Goal: Information Seeking & Learning: Learn about a topic

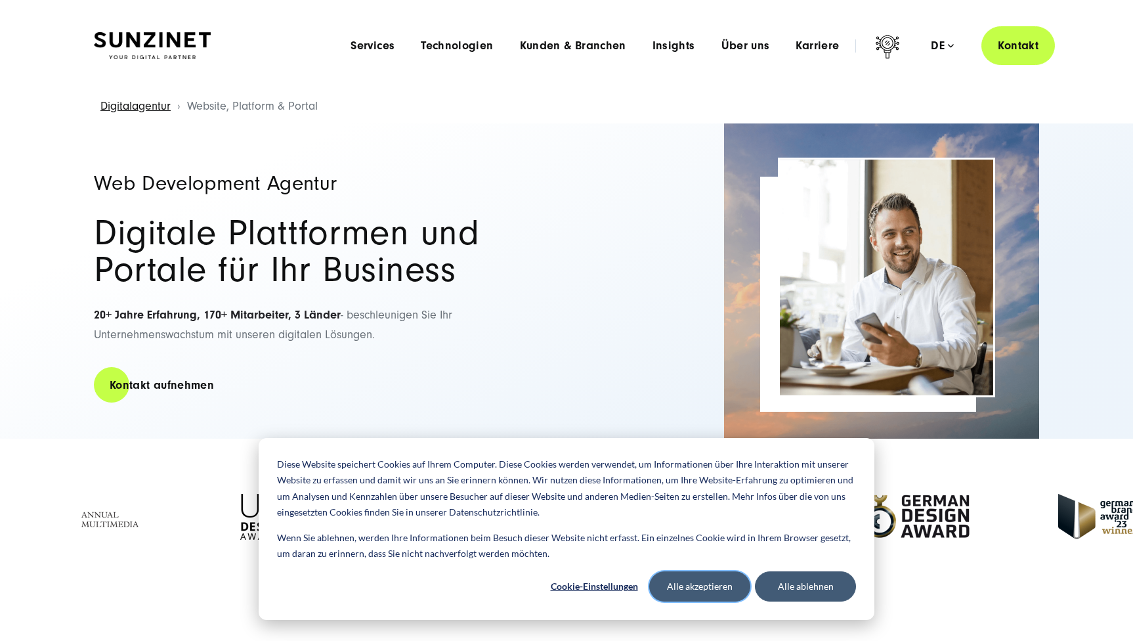
click at [696, 589] on button "Alle akzeptieren" at bounding box center [699, 586] width 101 height 30
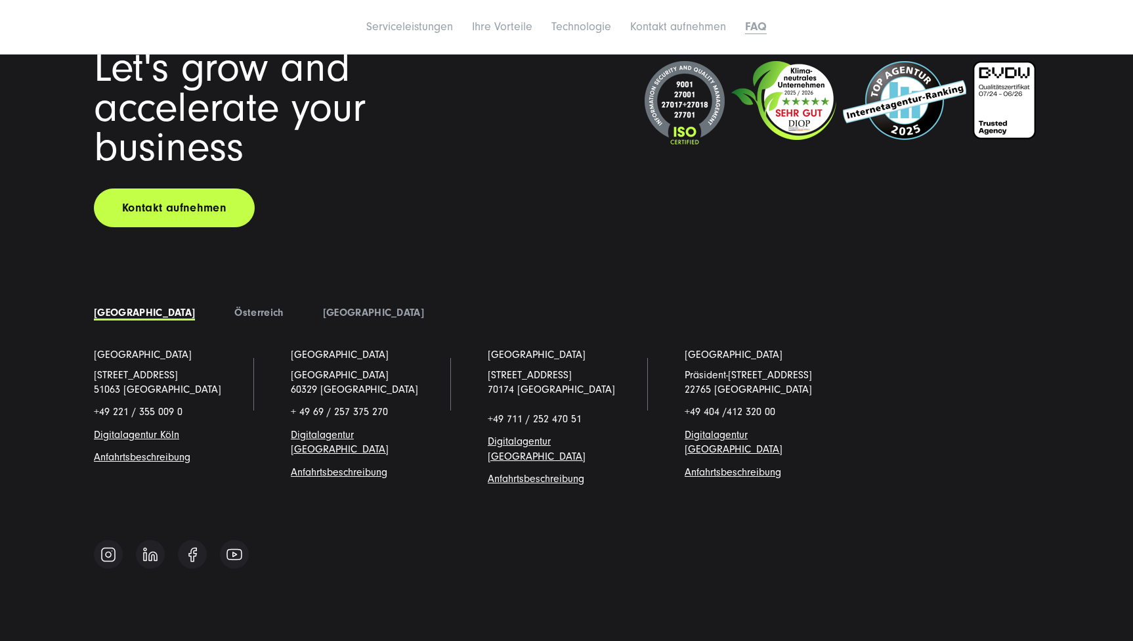
scroll to position [6600, 0]
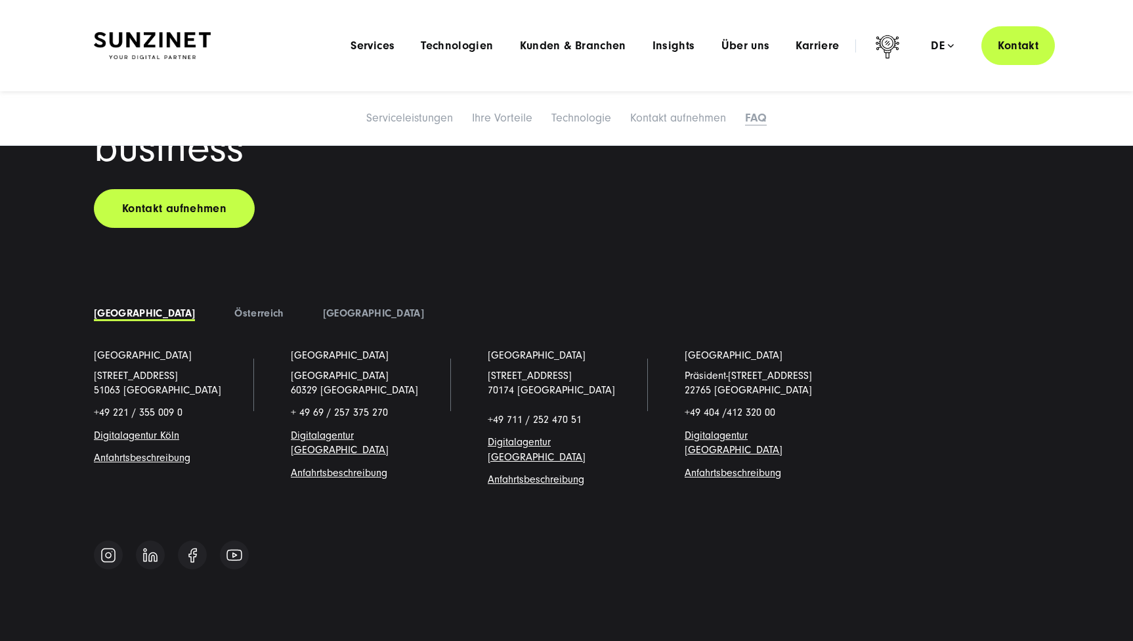
click at [731, 429] on span "Digitalagentur [GEOGRAPHIC_DATA]" at bounding box center [734, 442] width 98 height 26
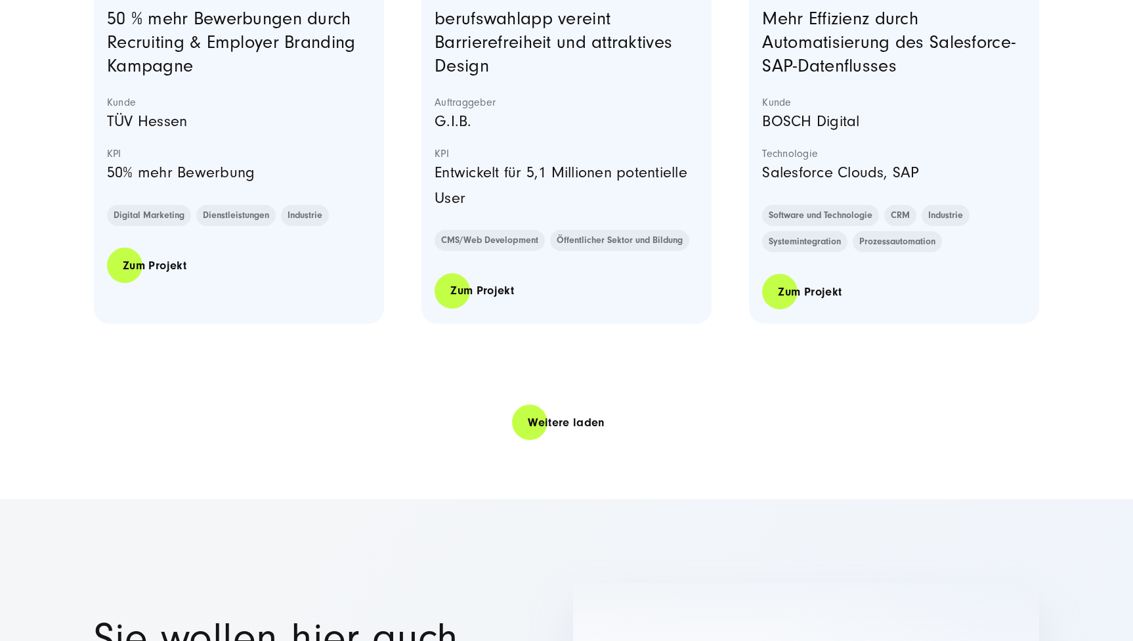
scroll to position [2733, 0]
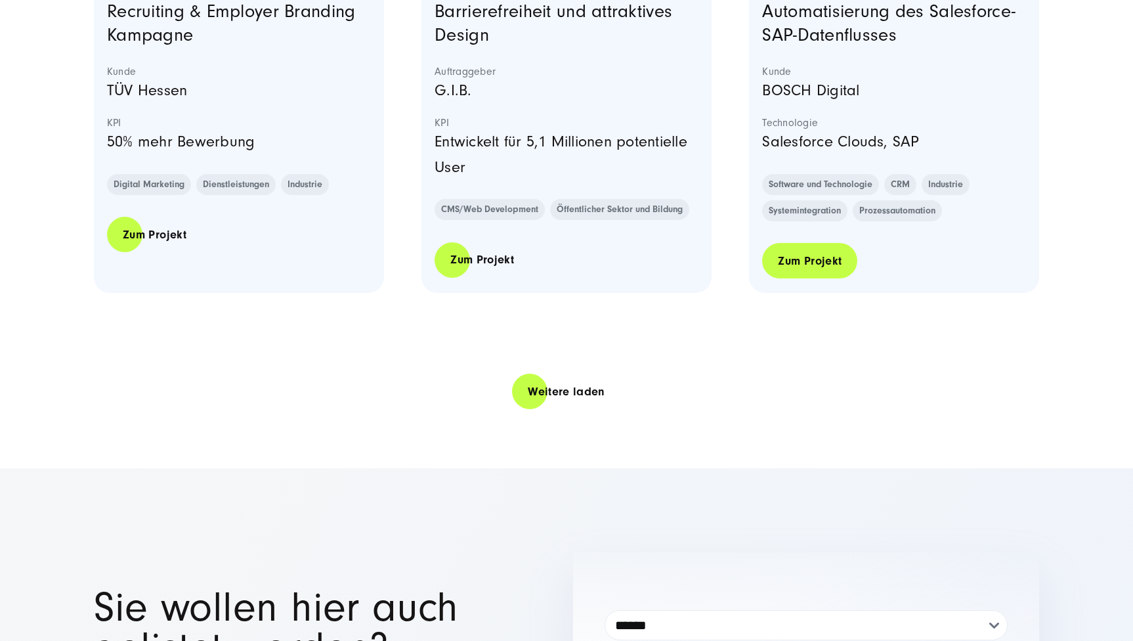
click at [787, 257] on link "Zum Projekt" at bounding box center [809, 260] width 95 height 37
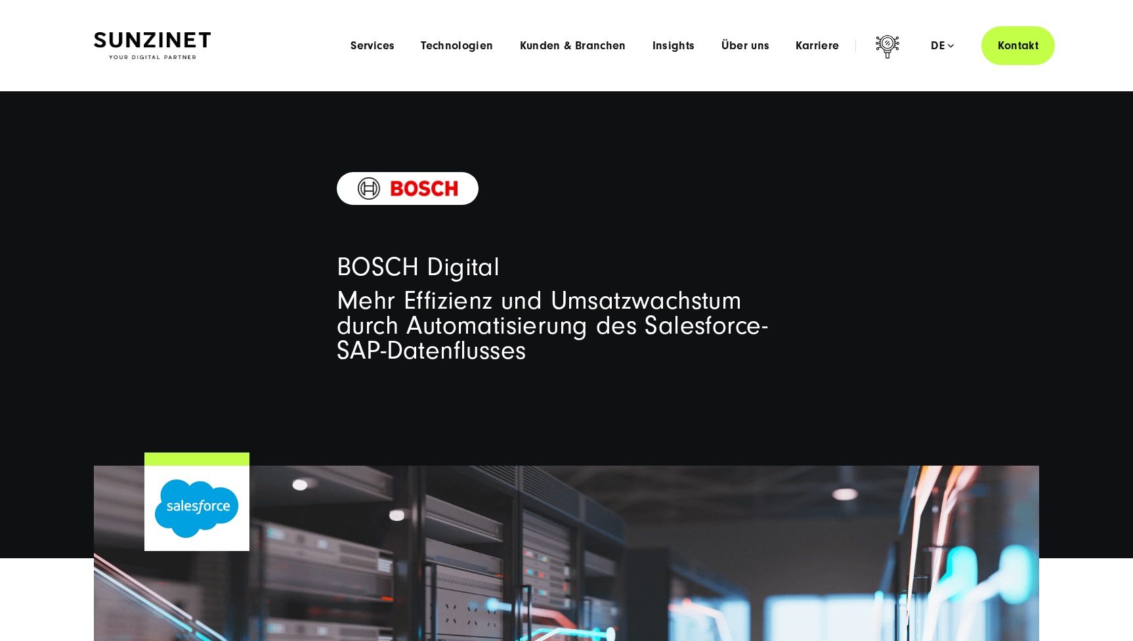
click at [125, 41] on img at bounding box center [152, 46] width 117 height 28
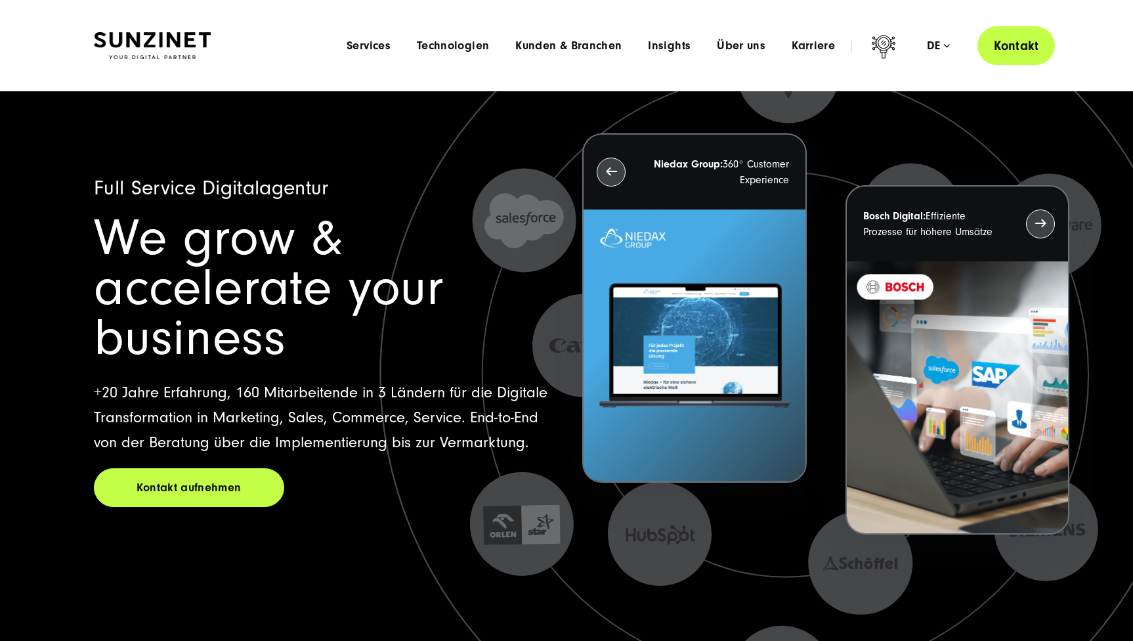
click at [1021, 46] on link "Kontakt" at bounding box center [1016, 45] width 77 height 39
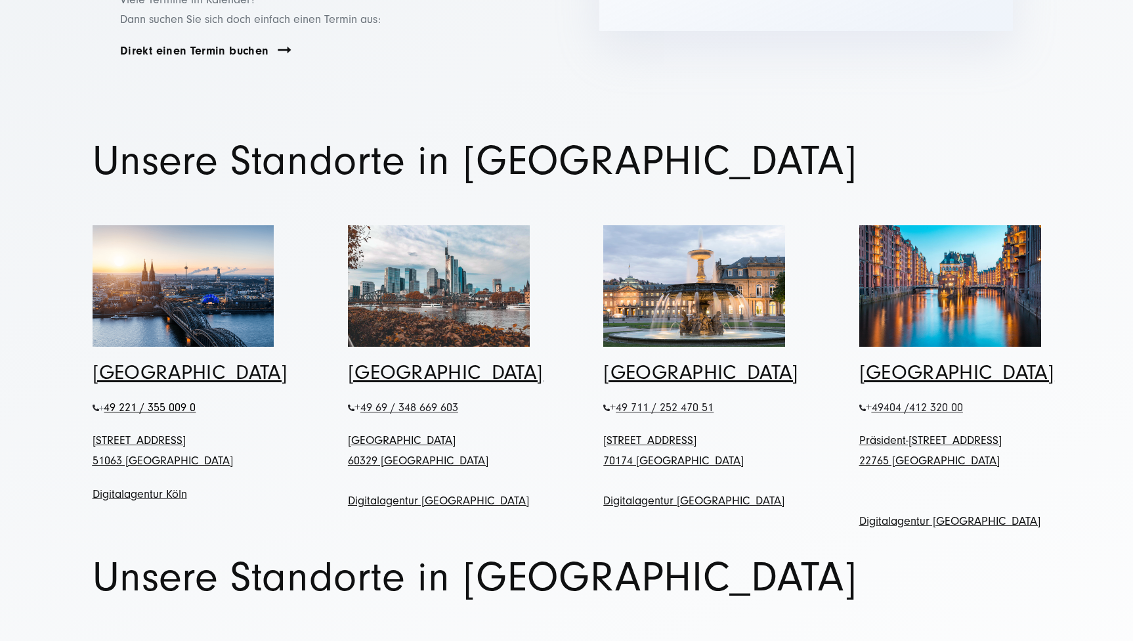
scroll to position [486, 0]
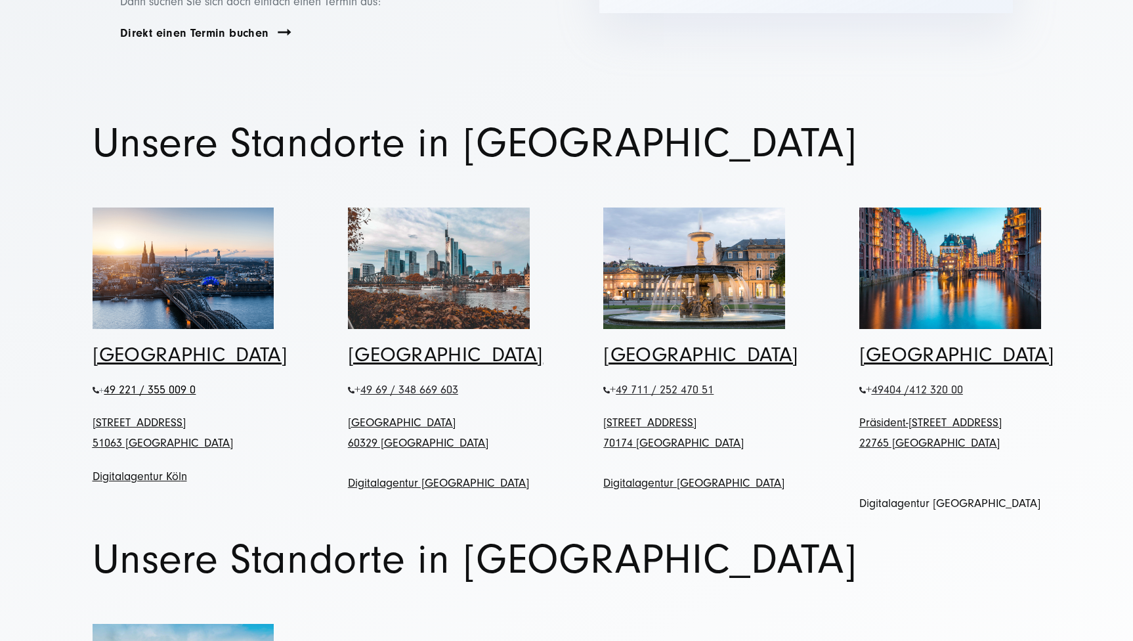
click at [904, 496] on link "Digitalagentur [GEOGRAPHIC_DATA]" at bounding box center [949, 503] width 181 height 14
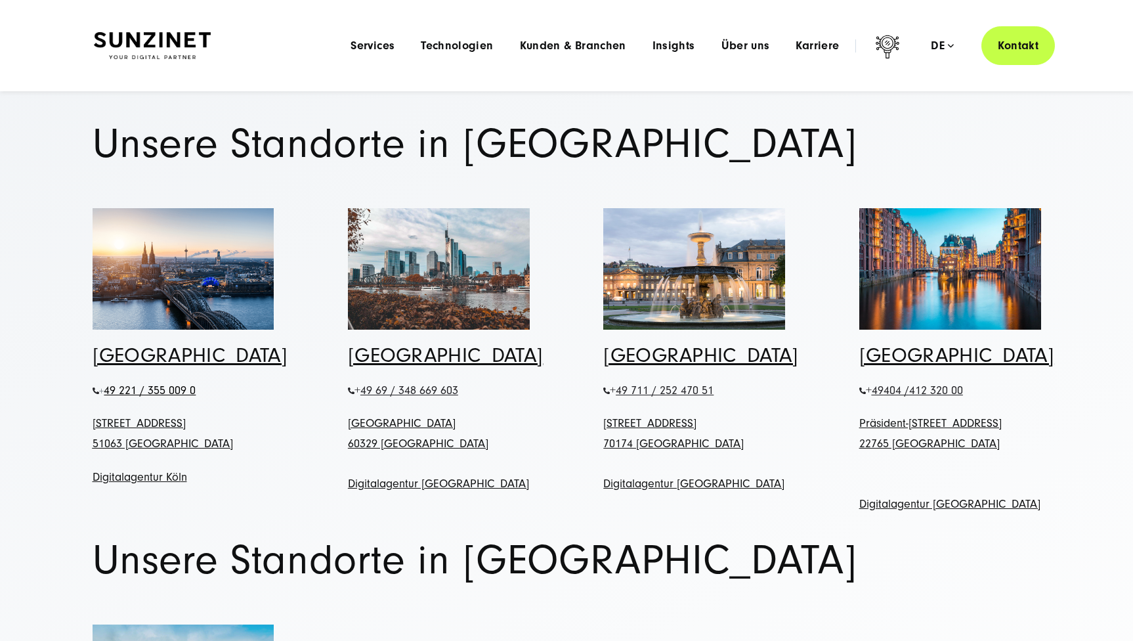
scroll to position [478, 0]
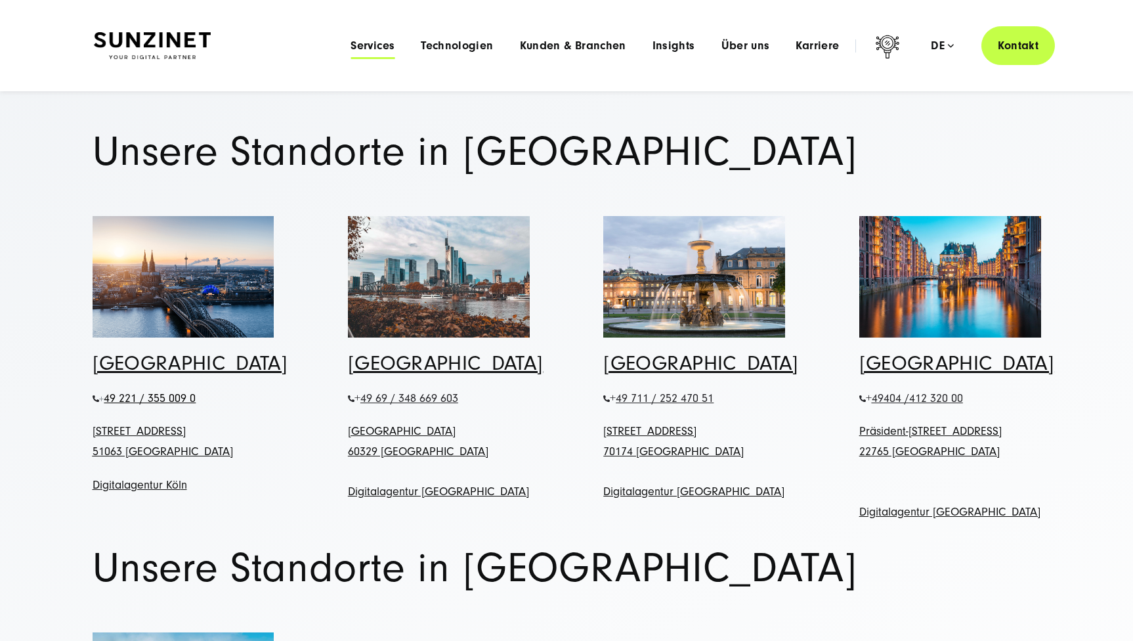
click at [378, 44] on span "Services" at bounding box center [373, 45] width 44 height 13
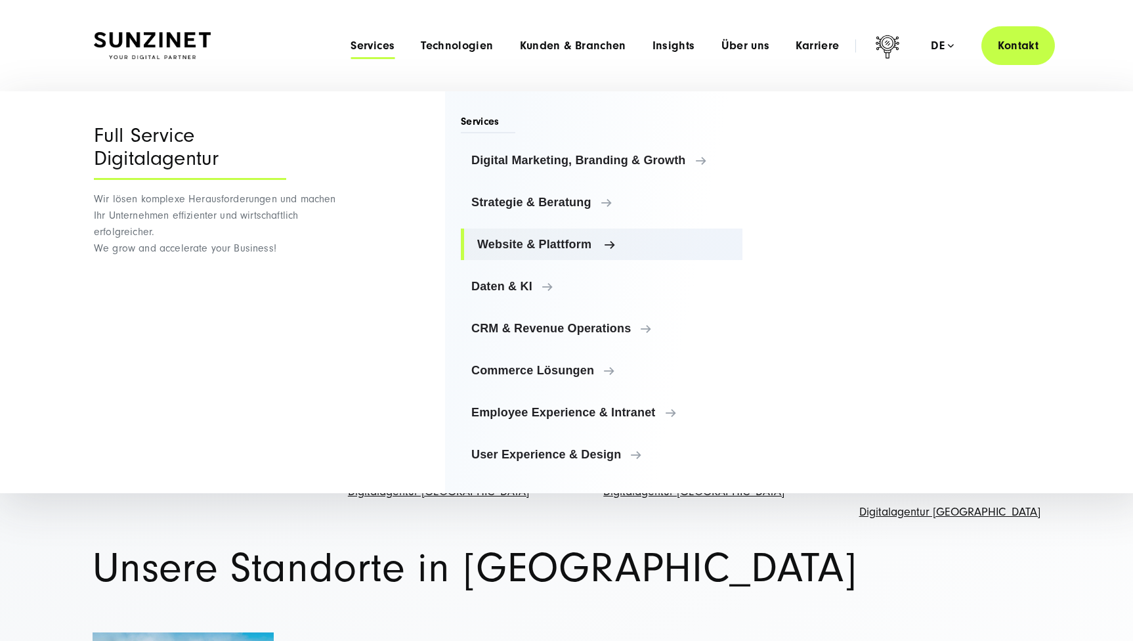
click at [544, 243] on span "Website & Plattform" at bounding box center [604, 244] width 255 height 13
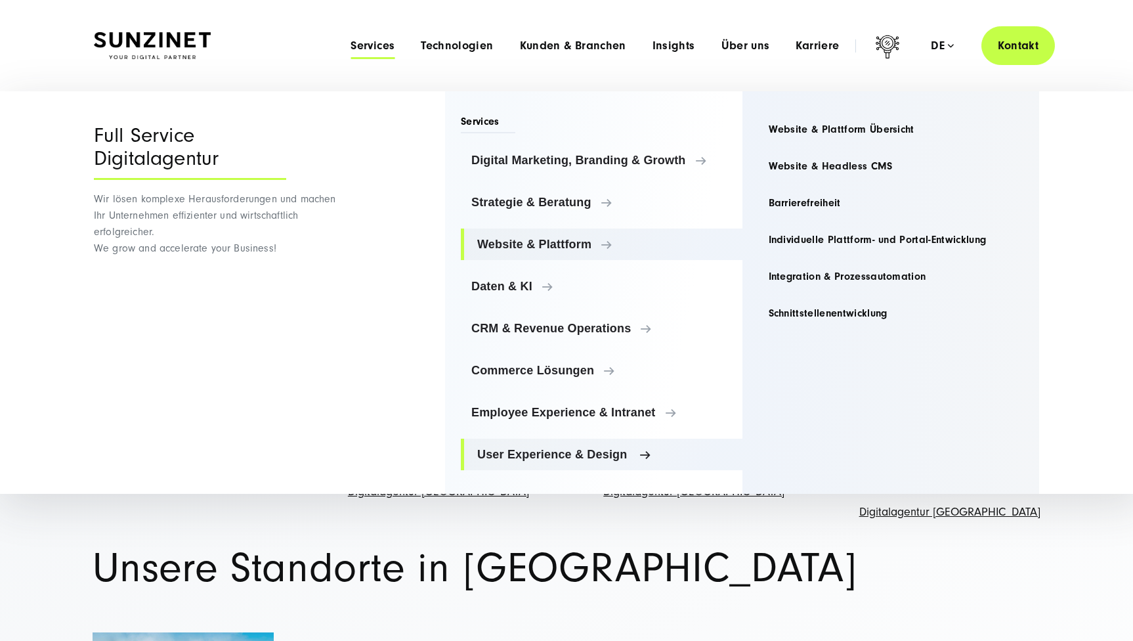
click at [557, 456] on span "User Experience & Design" at bounding box center [604, 454] width 255 height 13
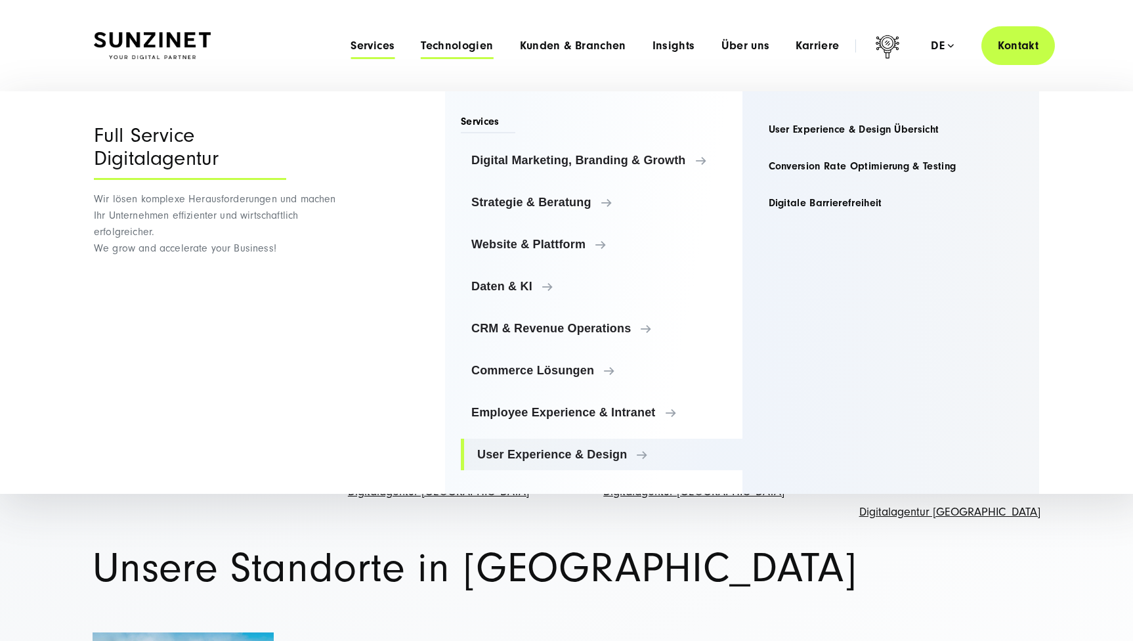
click at [466, 43] on span "Technologien" at bounding box center [457, 45] width 72 height 13
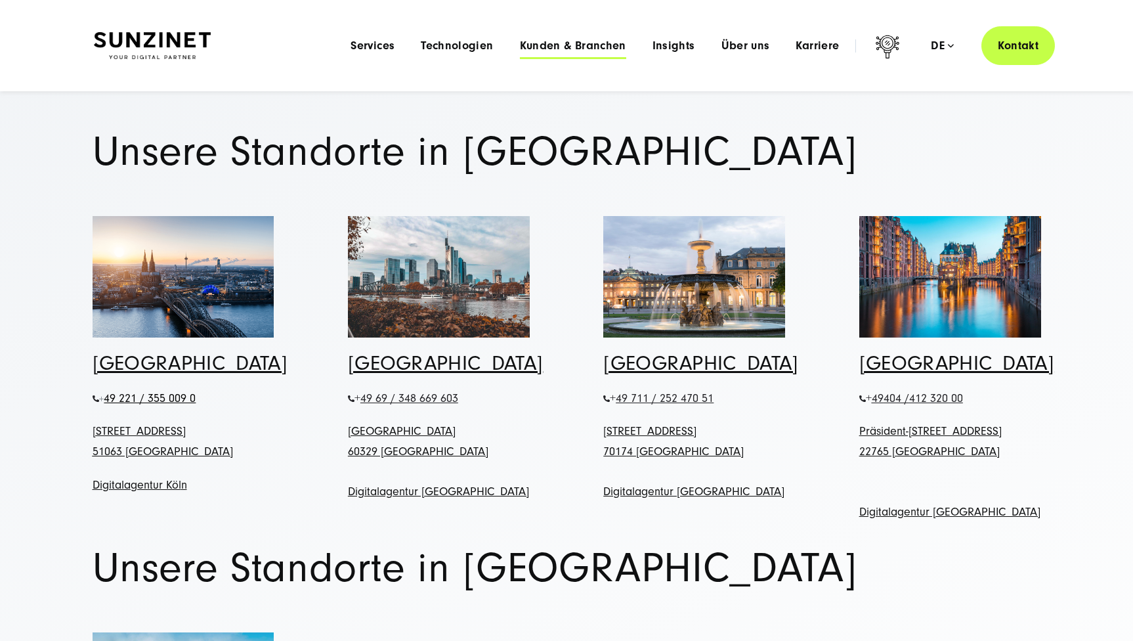
click at [567, 49] on span "Kunden & Branchen" at bounding box center [573, 45] width 106 height 13
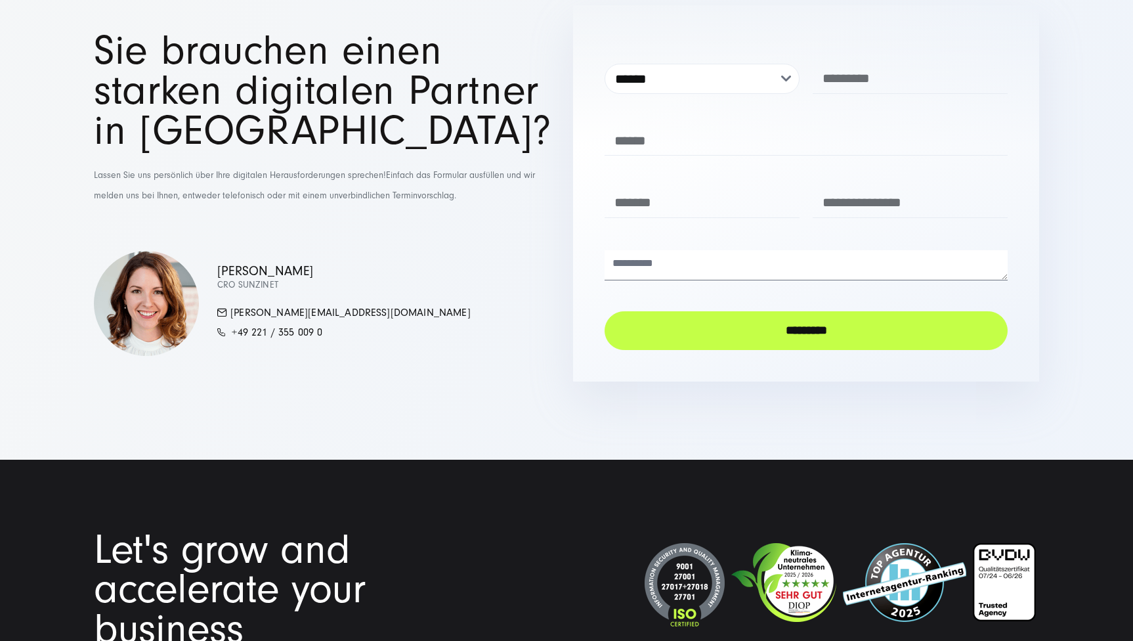
scroll to position [4521, 0]
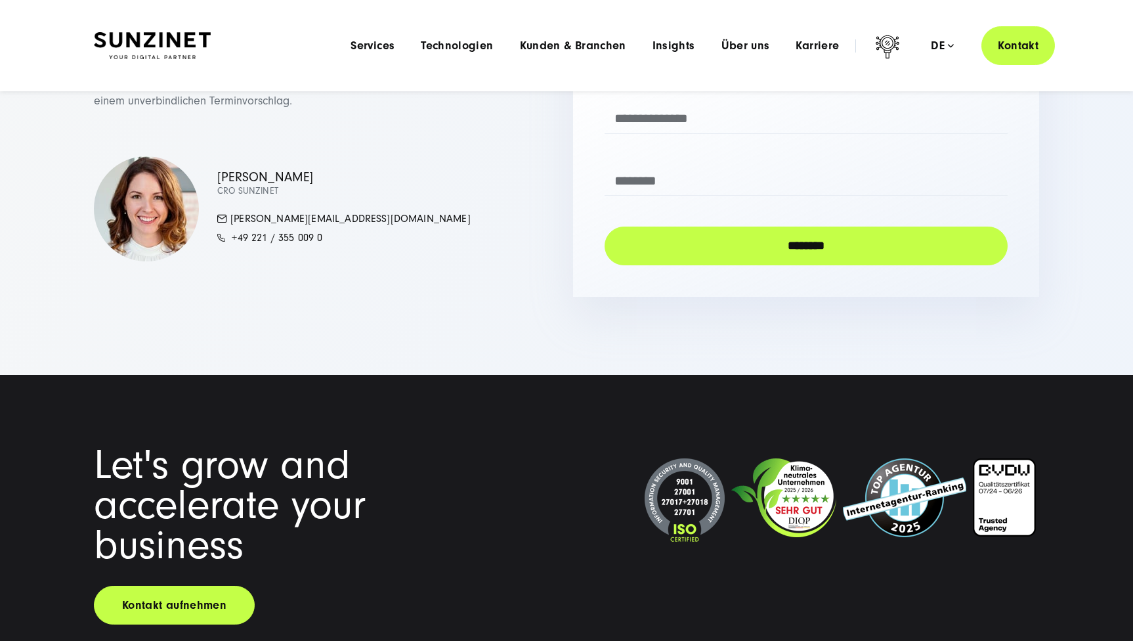
scroll to position [3351, 0]
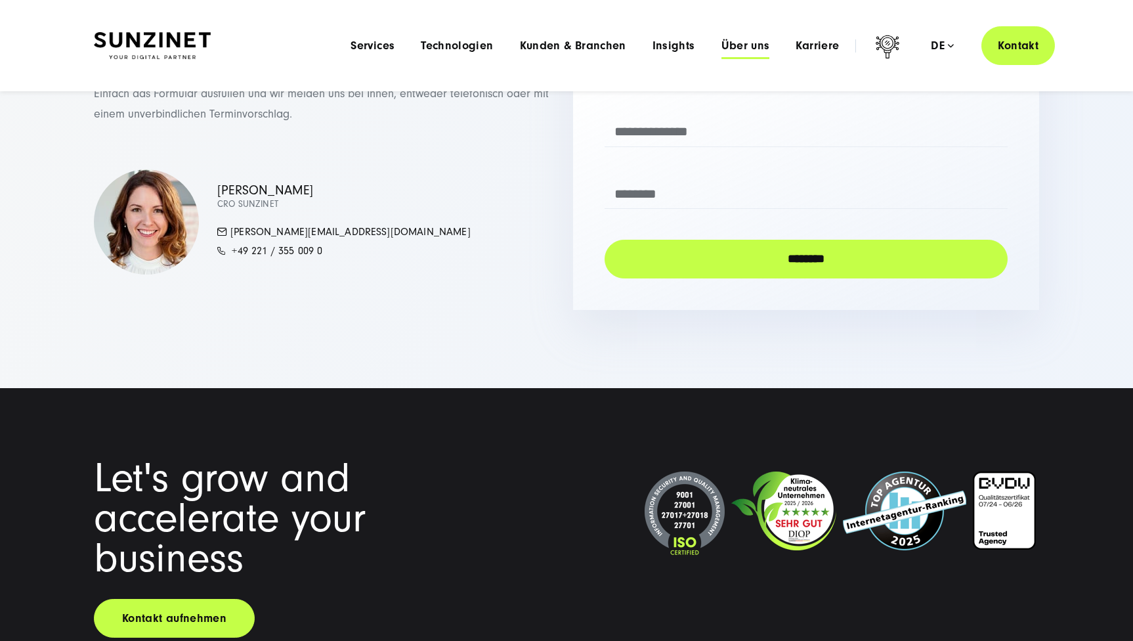
click at [746, 41] on span "Über uns" at bounding box center [746, 45] width 49 height 13
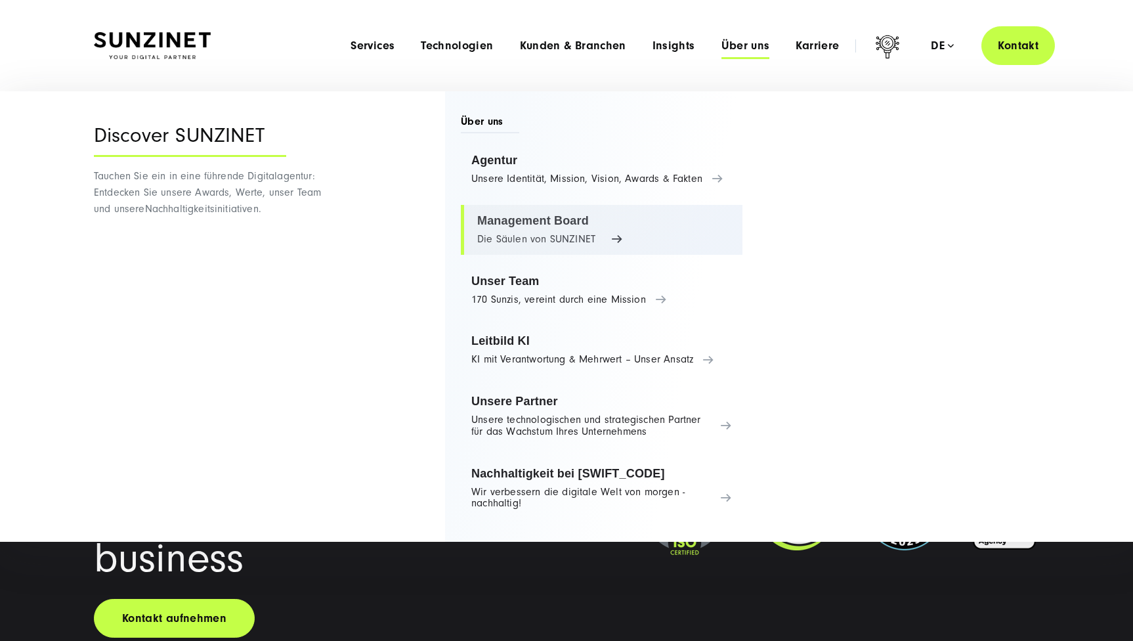
click at [527, 227] on link "Management Board Die Säulen von SUNZINET" at bounding box center [602, 230] width 282 height 50
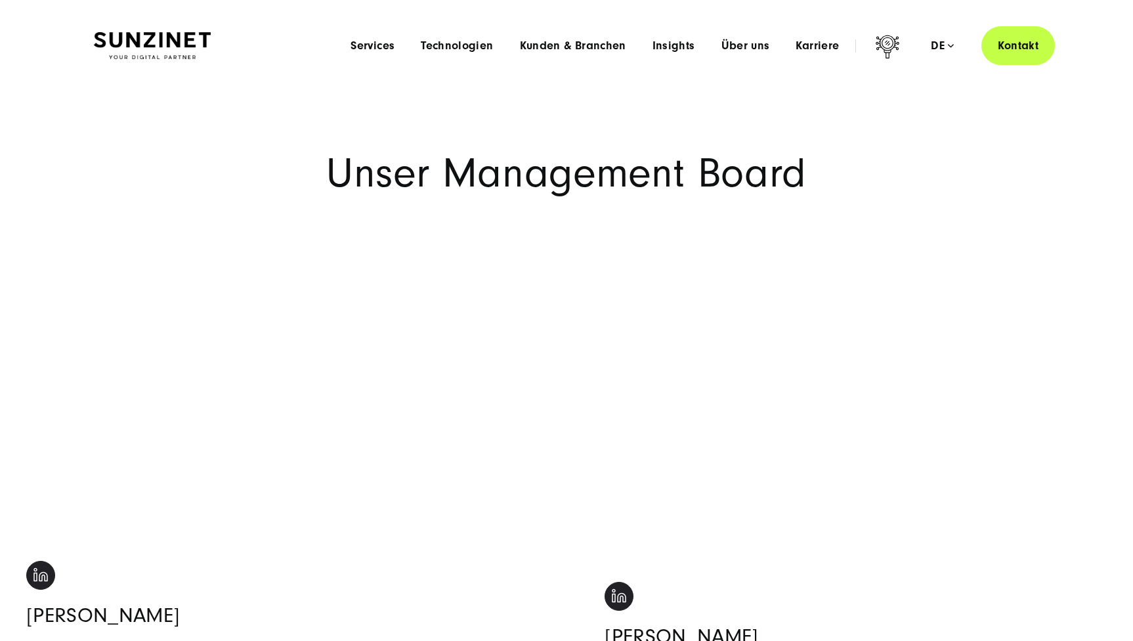
click at [187, 33] on img at bounding box center [152, 46] width 117 height 28
